Goal: Transaction & Acquisition: Purchase product/service

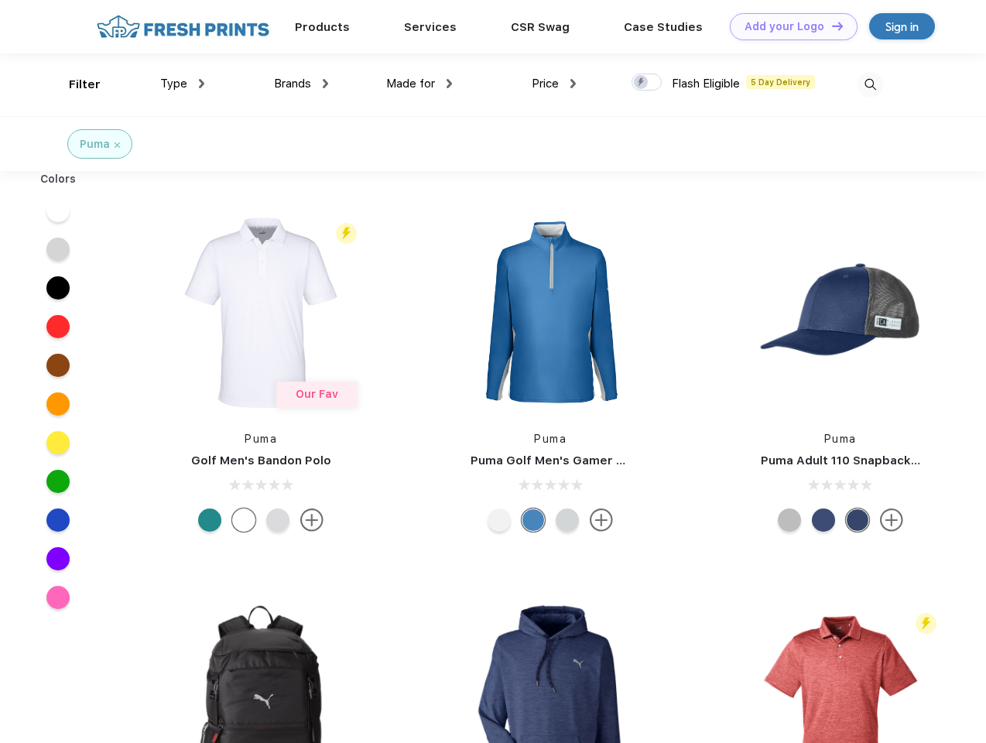
scroll to position [1, 0]
click at [788, 26] on link "Add your Logo Design Tool" at bounding box center [794, 26] width 128 height 27
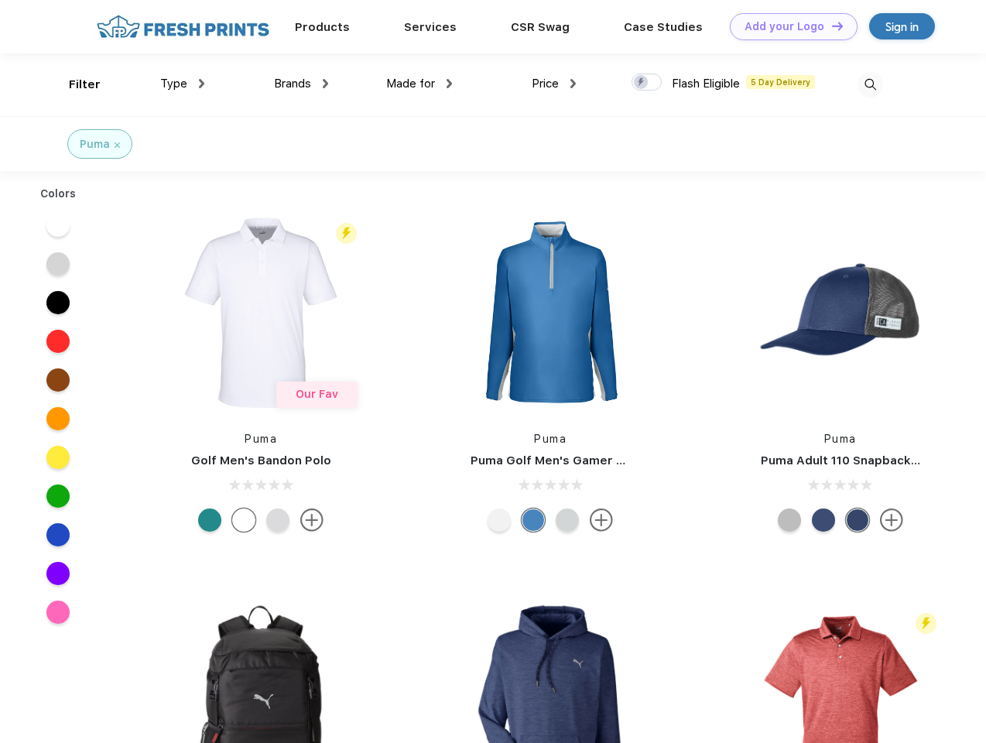
click at [0, 0] on div "Design Tool" at bounding box center [0, 0] width 0 height 0
click at [830, 26] on link "Add your Logo Design Tool" at bounding box center [794, 26] width 128 height 27
click at [74, 84] on div "Filter" at bounding box center [85, 85] width 32 height 18
click at [183, 84] on span "Type" at bounding box center [173, 84] width 27 height 14
click at [301, 84] on span "Brands" at bounding box center [292, 84] width 37 height 14
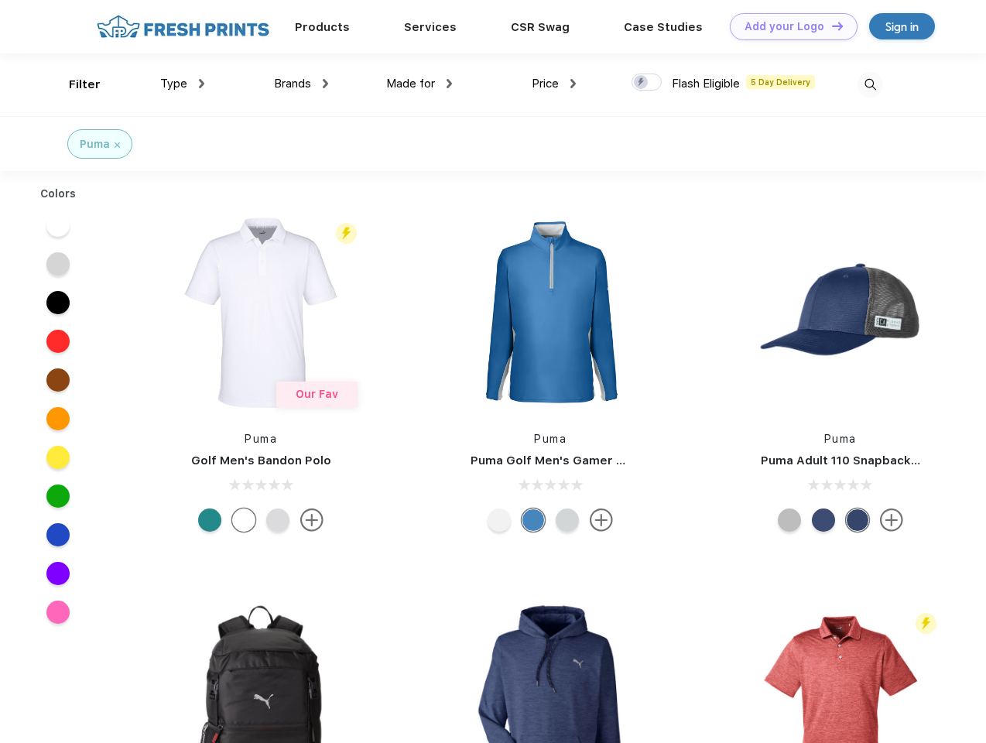
click at [419, 84] on span "Made for" at bounding box center [410, 84] width 49 height 14
click at [554, 84] on span "Price" at bounding box center [545, 84] width 27 height 14
click at [647, 83] on div at bounding box center [646, 82] width 30 height 17
click at [641, 83] on input "checkbox" at bounding box center [636, 78] width 10 height 10
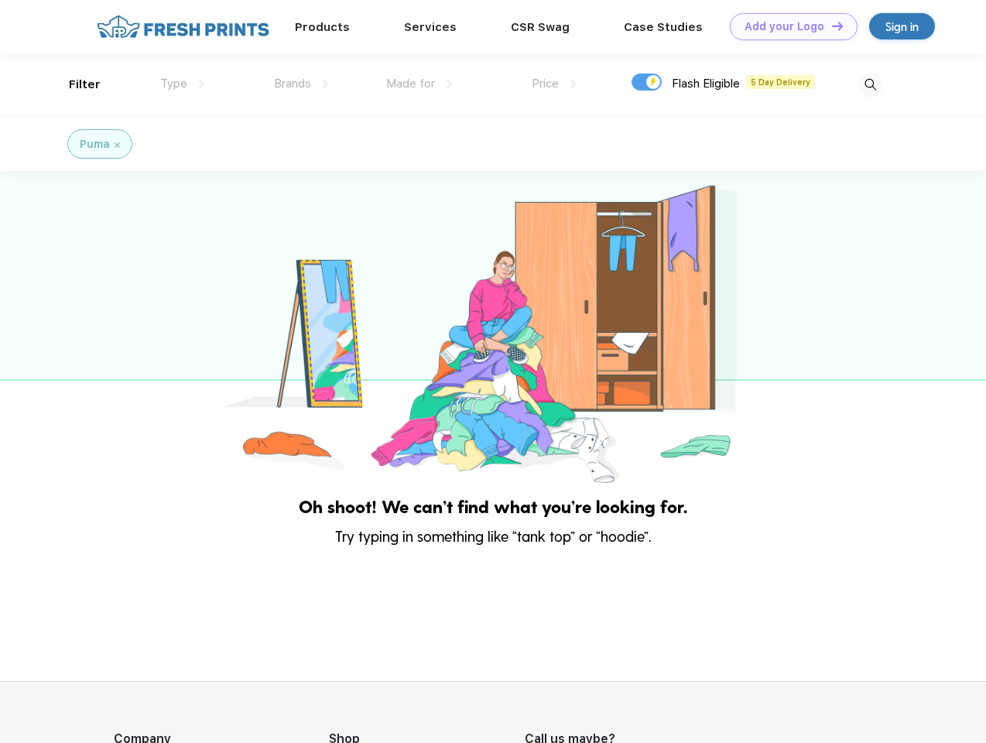
click at [870, 84] on img at bounding box center [870, 85] width 26 height 26
